Goal: Task Accomplishment & Management: Manage account settings

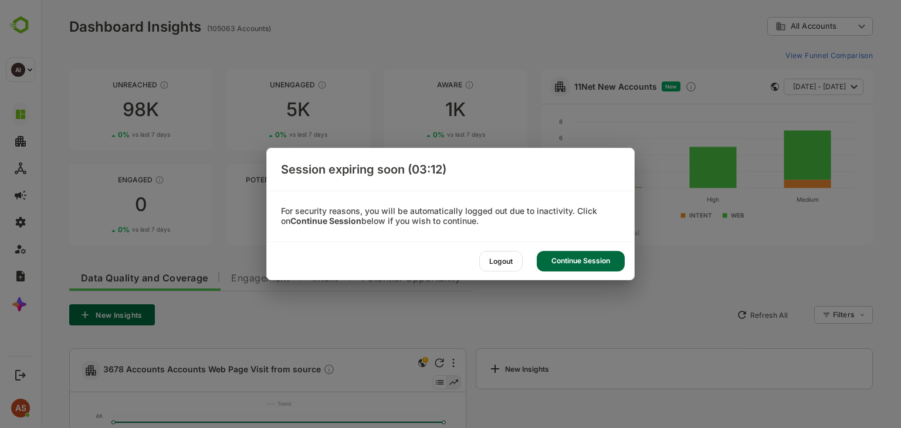
click at [573, 265] on div "Continue Session" at bounding box center [581, 261] width 88 height 21
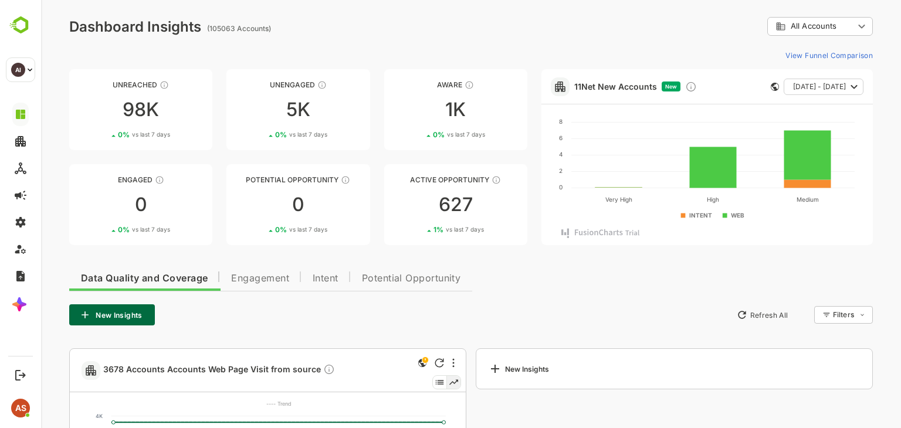
scroll to position [171, 0]
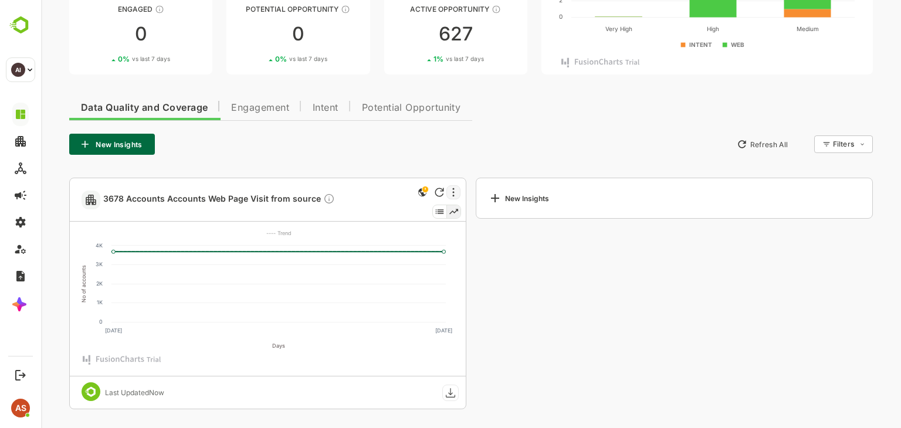
click at [449, 191] on div at bounding box center [453, 192] width 14 height 14
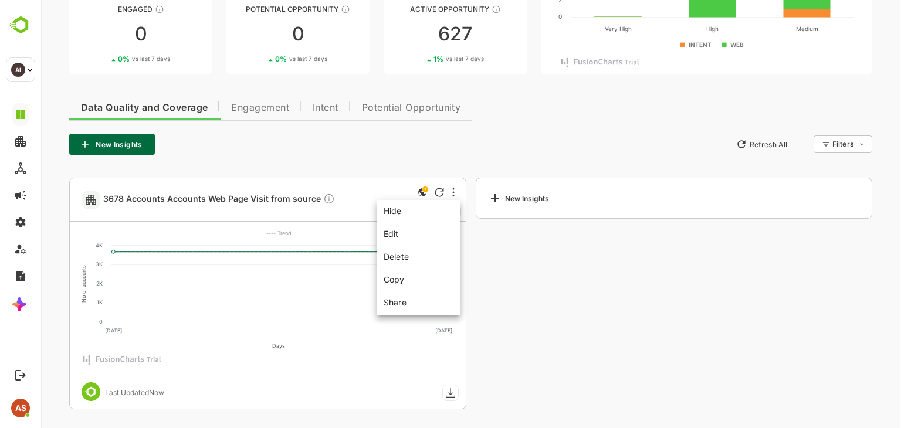
click at [505, 296] on div at bounding box center [471, 214] width 860 height 428
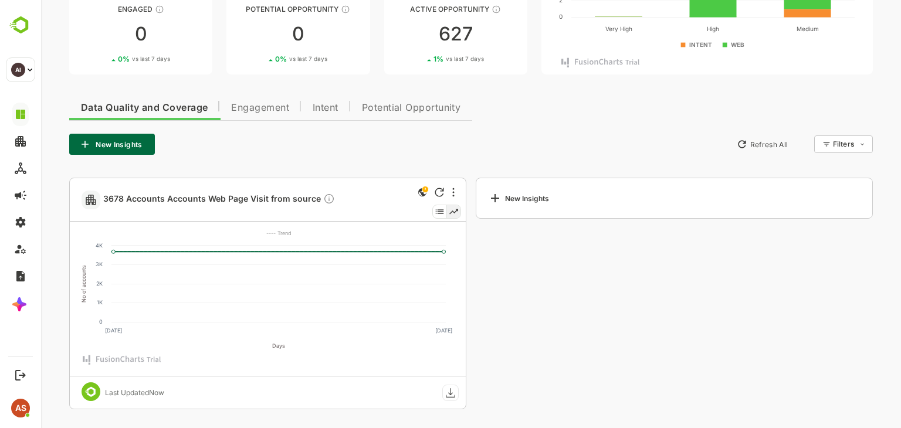
click at [441, 212] on icon at bounding box center [440, 211] width 14 height 13
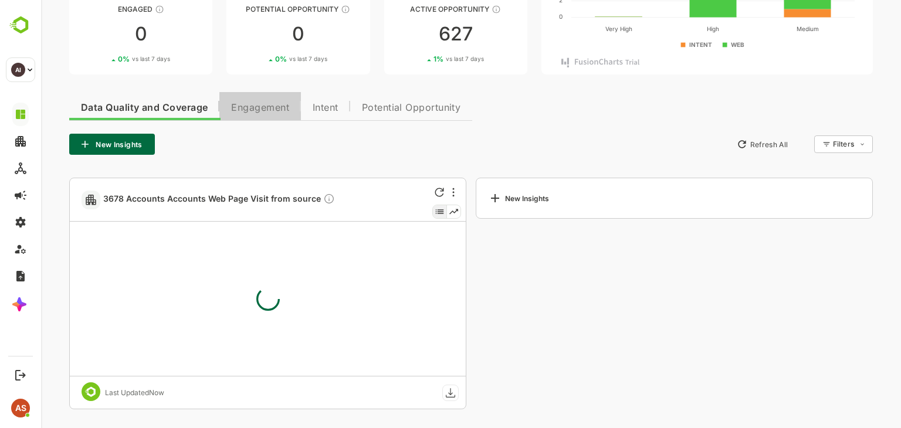
click at [248, 103] on span "Engagement" at bounding box center [260, 107] width 58 height 9
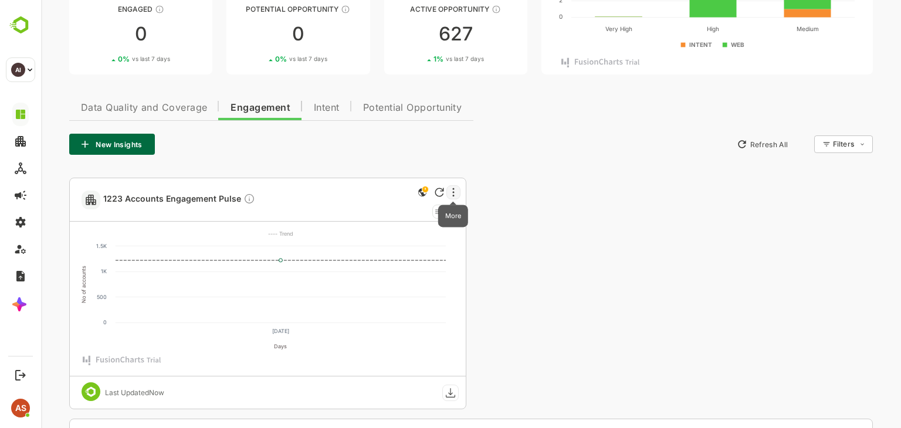
click at [454, 195] on icon "More" at bounding box center [453, 192] width 2 height 9
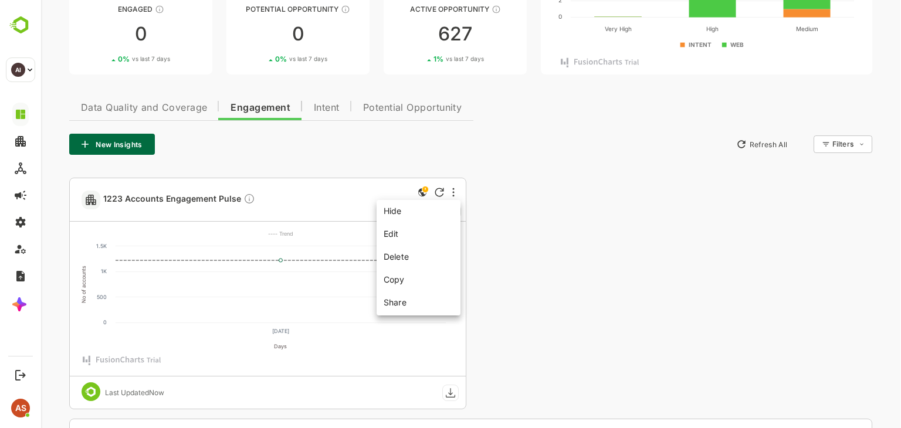
click at [492, 211] on div at bounding box center [471, 214] width 860 height 428
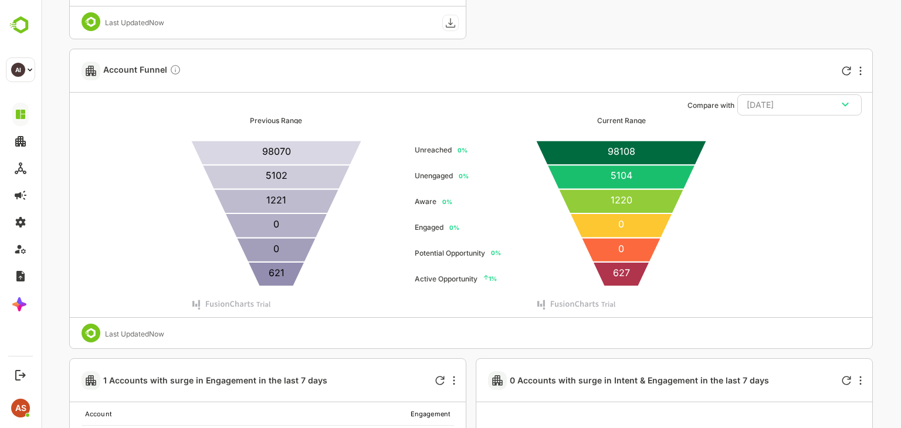
scroll to position [545, 0]
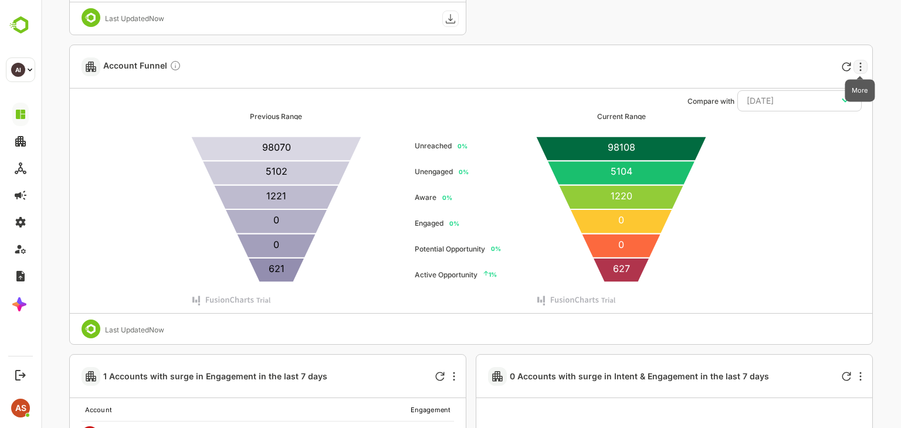
click at [860, 66] on icon "More" at bounding box center [861, 66] width 2 height 9
click at [831, 205] on div at bounding box center [471, 214] width 860 height 428
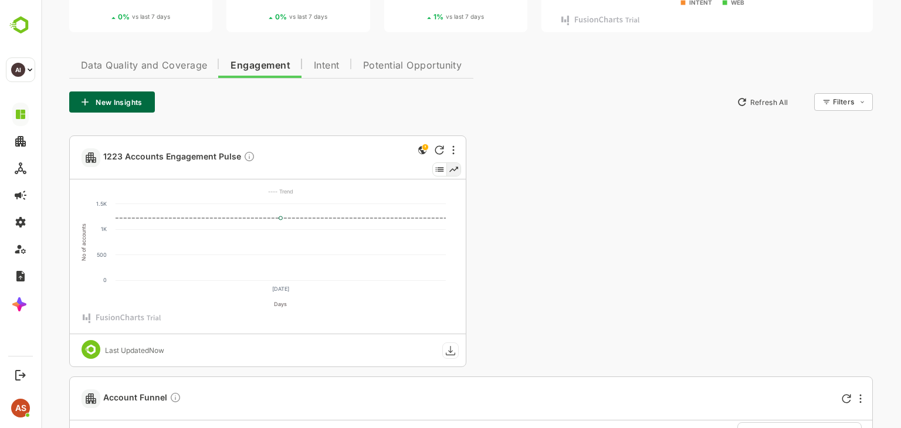
scroll to position [209, 0]
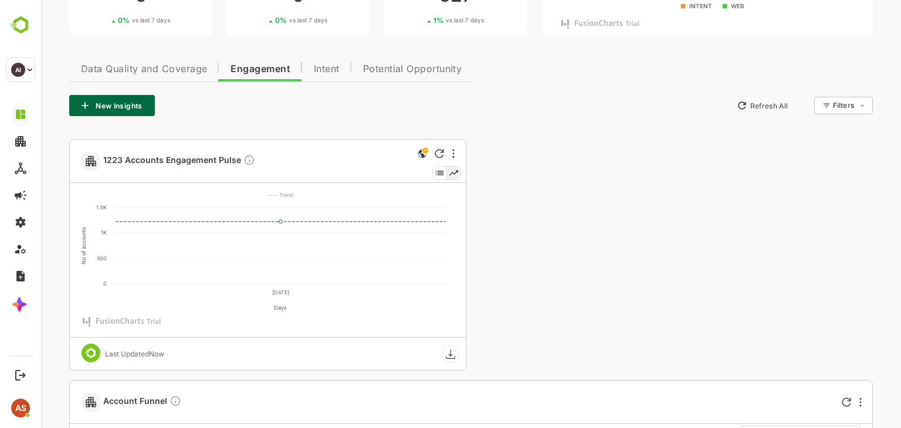
click at [436, 175] on icon at bounding box center [440, 173] width 14 height 13
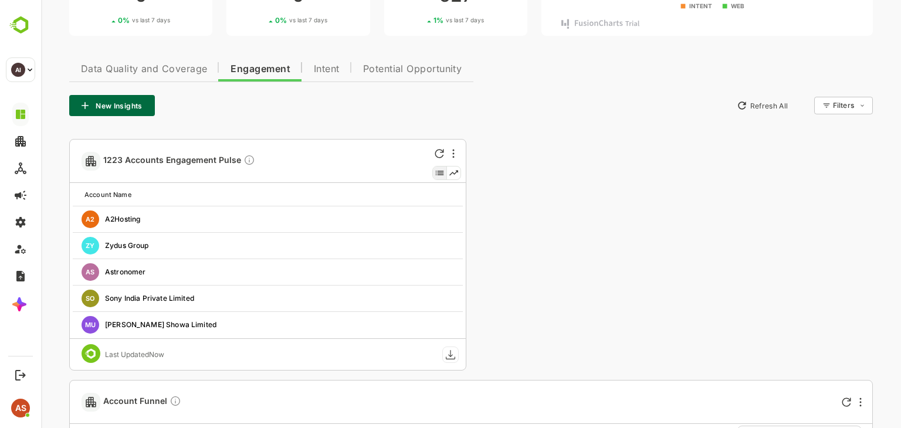
click at [454, 174] on icon at bounding box center [453, 173] width 13 height 13
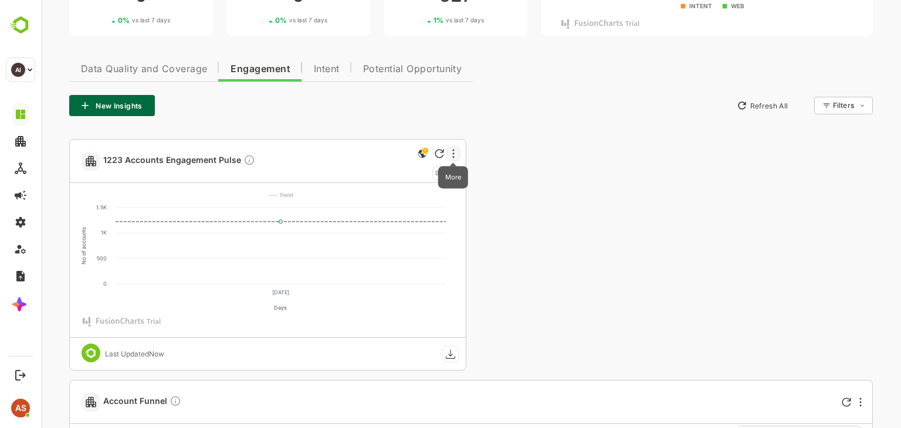
click at [452, 154] on icon "More" at bounding box center [453, 153] width 2 height 9
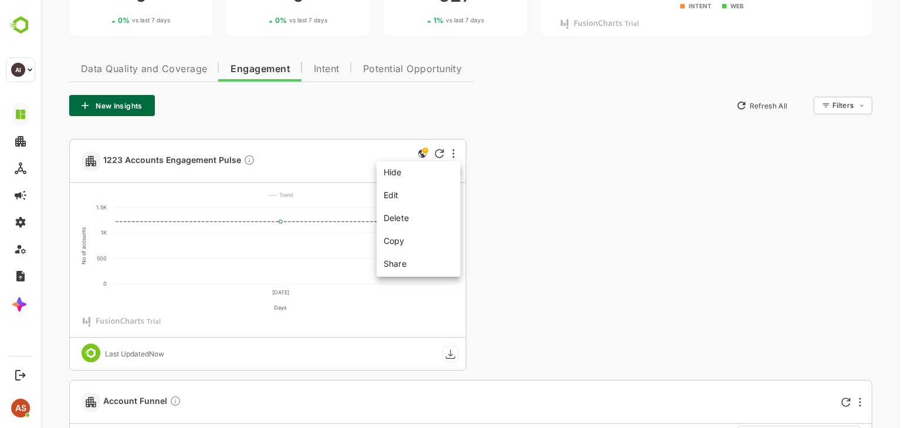
click at [453, 150] on div at bounding box center [471, 214] width 860 height 428
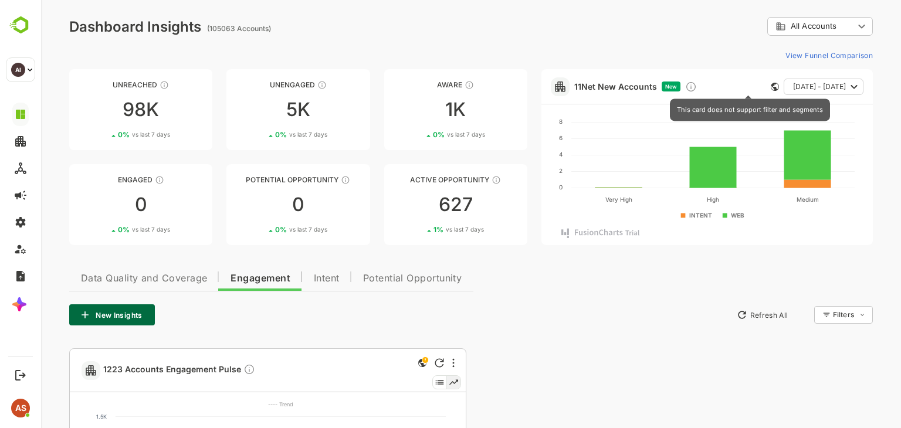
click at [771, 87] on icon "This card does not support filter and segments" at bounding box center [775, 87] width 8 height 8
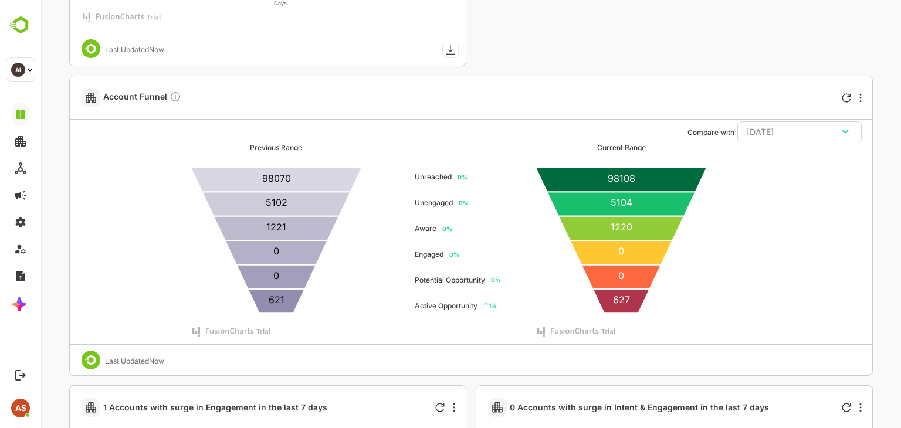
scroll to position [427, 0]
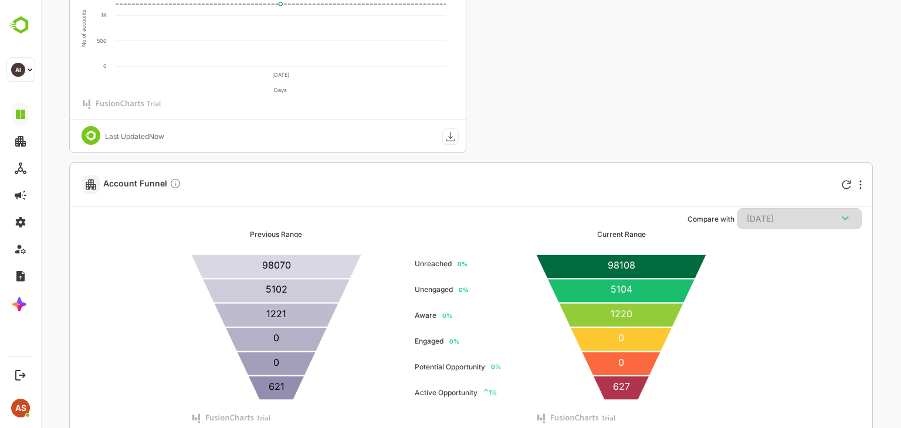
click at [793, 218] on div "[DATE]" at bounding box center [800, 218] width 106 height 15
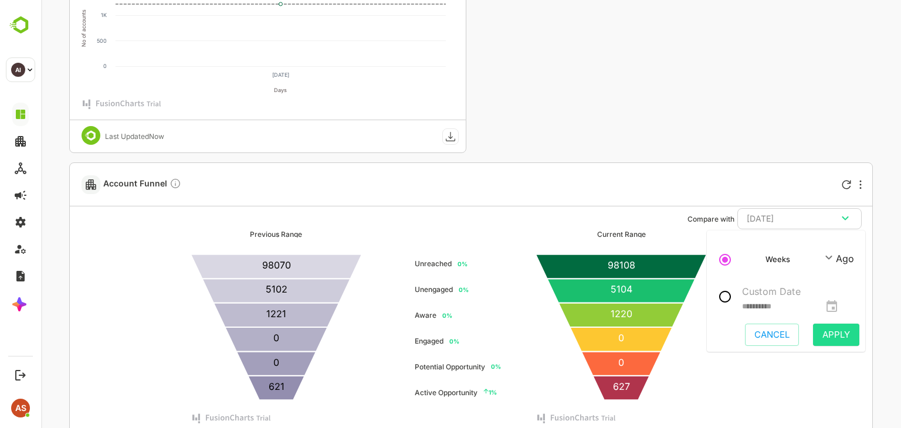
click at [683, 200] on div "Account Funnel" at bounding box center [423, 184] width 682 height 43
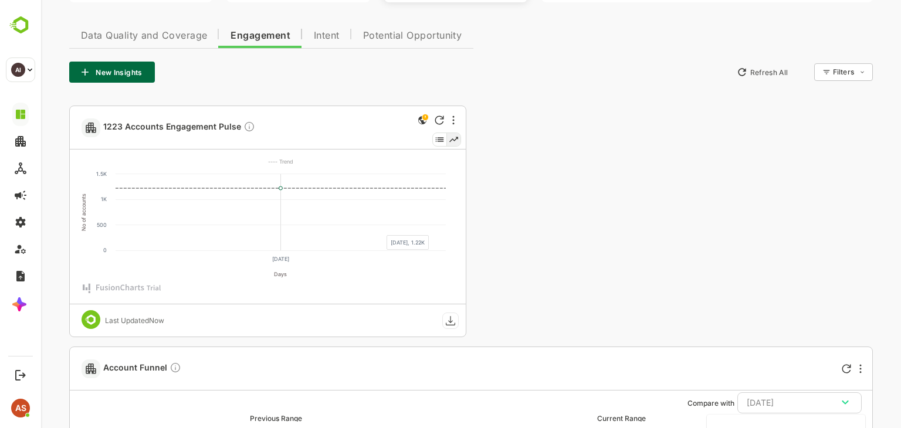
scroll to position [0, 0]
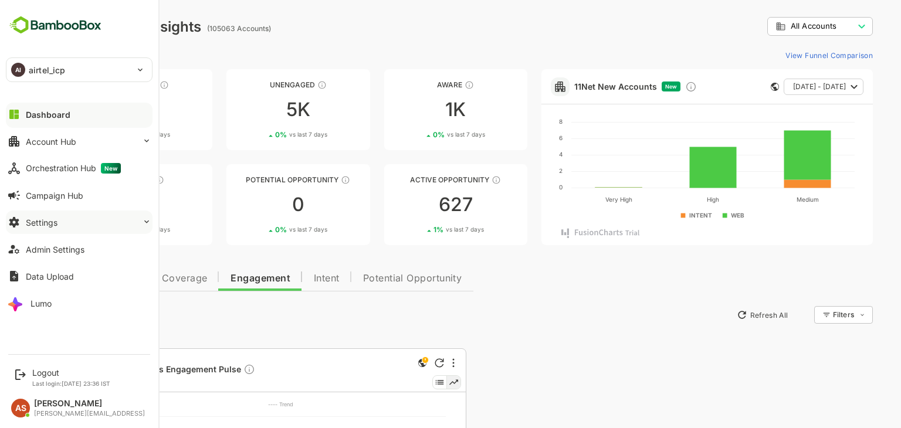
click at [48, 224] on div "Settings" at bounding box center [42, 223] width 32 height 10
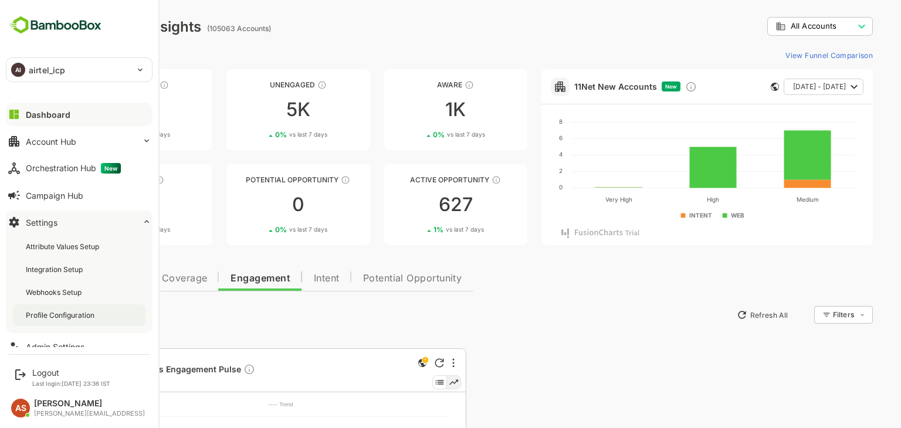
click at [70, 314] on div "Profile Configuration" at bounding box center [61, 315] width 71 height 10
